Goal: Find specific page/section: Find specific page/section

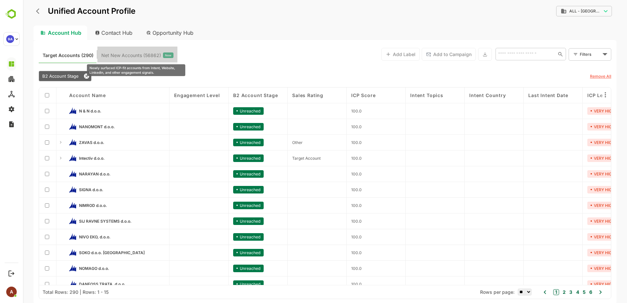
click at [122, 54] on span "Net New Accounts ( 56862 )" at bounding box center [131, 55] width 60 height 9
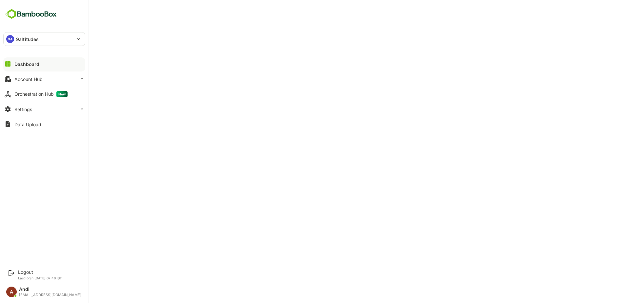
click at [25, 37] on p "9altitudes" at bounding box center [27, 39] width 23 height 7
click at [25, 37] on div at bounding box center [313, 151] width 627 height 303
click at [15, 66] on div "Dashboard" at bounding box center [26, 64] width 25 height 6
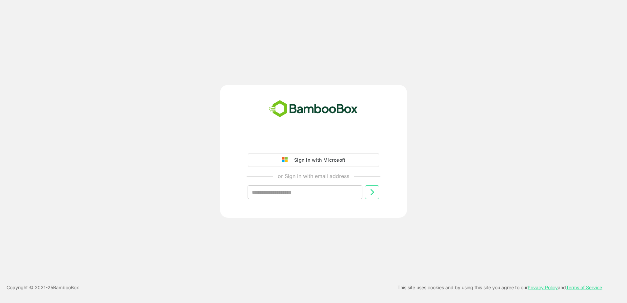
click at [315, 160] on div "Sign in with Microsoft" at bounding box center [318, 160] width 54 height 9
click at [307, 159] on div "Sign in with Microsoft" at bounding box center [318, 160] width 54 height 9
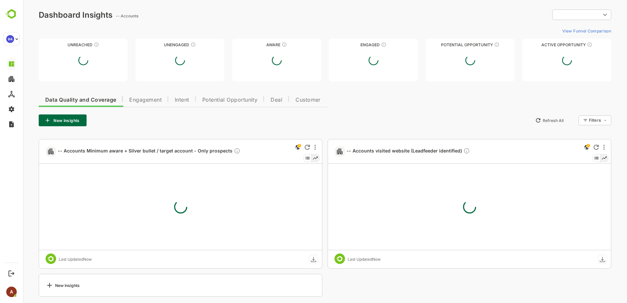
type input "**********"
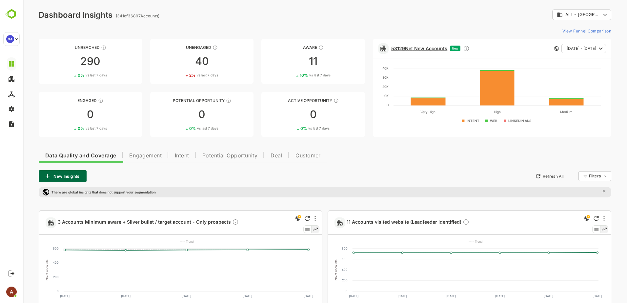
click at [439, 46] on link "53129 Net New Accounts" at bounding box center [419, 49] width 56 height 6
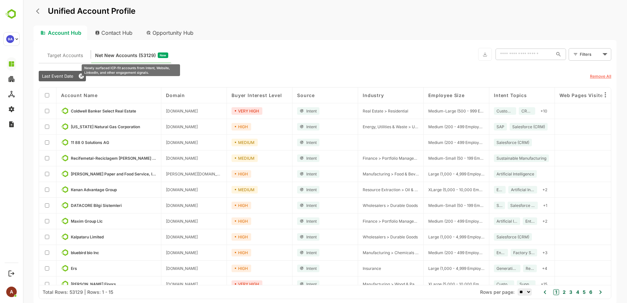
click at [127, 58] on span "Net New Accounts ( 53129 )" at bounding box center [125, 55] width 61 height 9
click at [126, 56] on span "Net New Accounts ( 53129 )" at bounding box center [125, 55] width 61 height 9
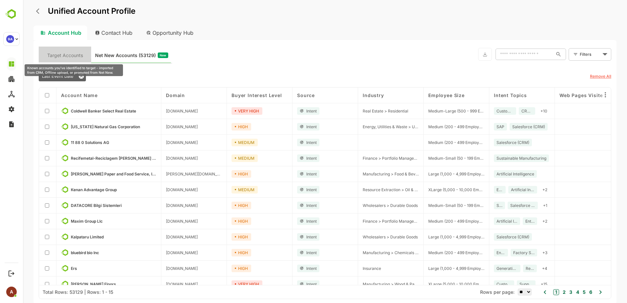
click at [49, 54] on span "Target Accounts" at bounding box center [65, 55] width 36 height 9
